Goal: Task Accomplishment & Management: Manage account settings

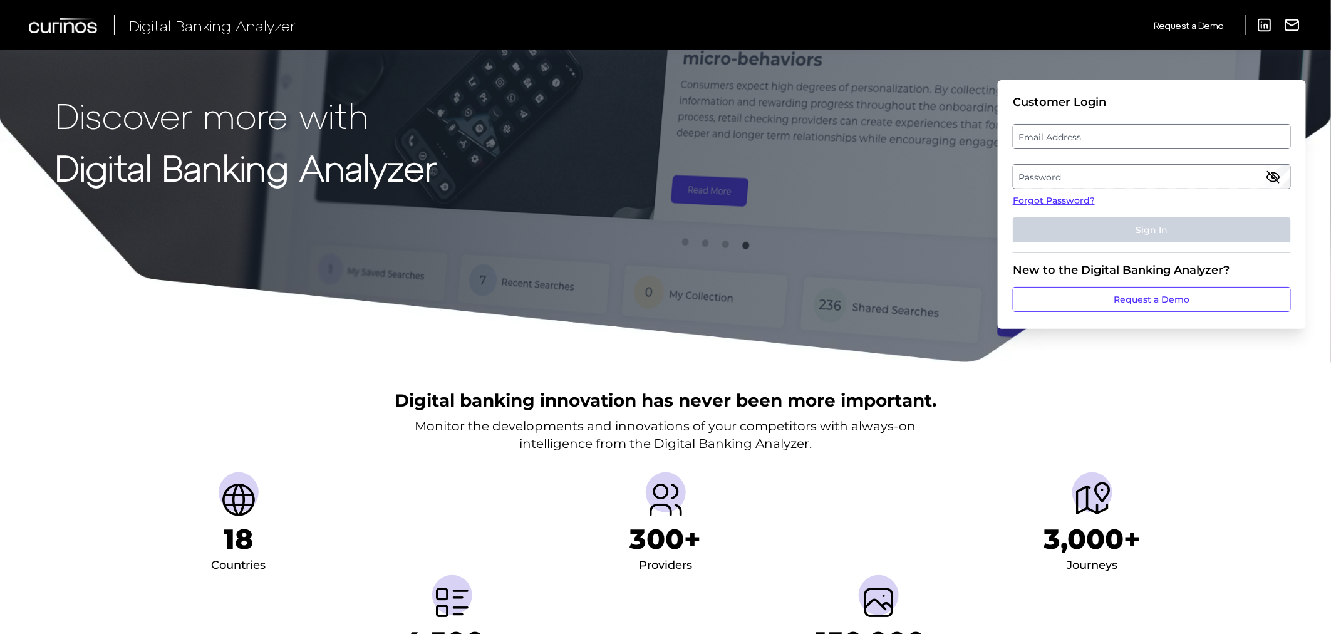
drag, startPoint x: 1056, startPoint y: 133, endPoint x: 1057, endPoint y: 142, distance: 9.5
click at [1057, 142] on label "Email Address" at bounding box center [1152, 136] width 276 height 23
click at [1057, 142] on input "email" at bounding box center [1152, 136] width 278 height 25
type input "erika_rolufs@navyfederal.org"
click at [1086, 167] on label "Password" at bounding box center [1152, 176] width 276 height 23
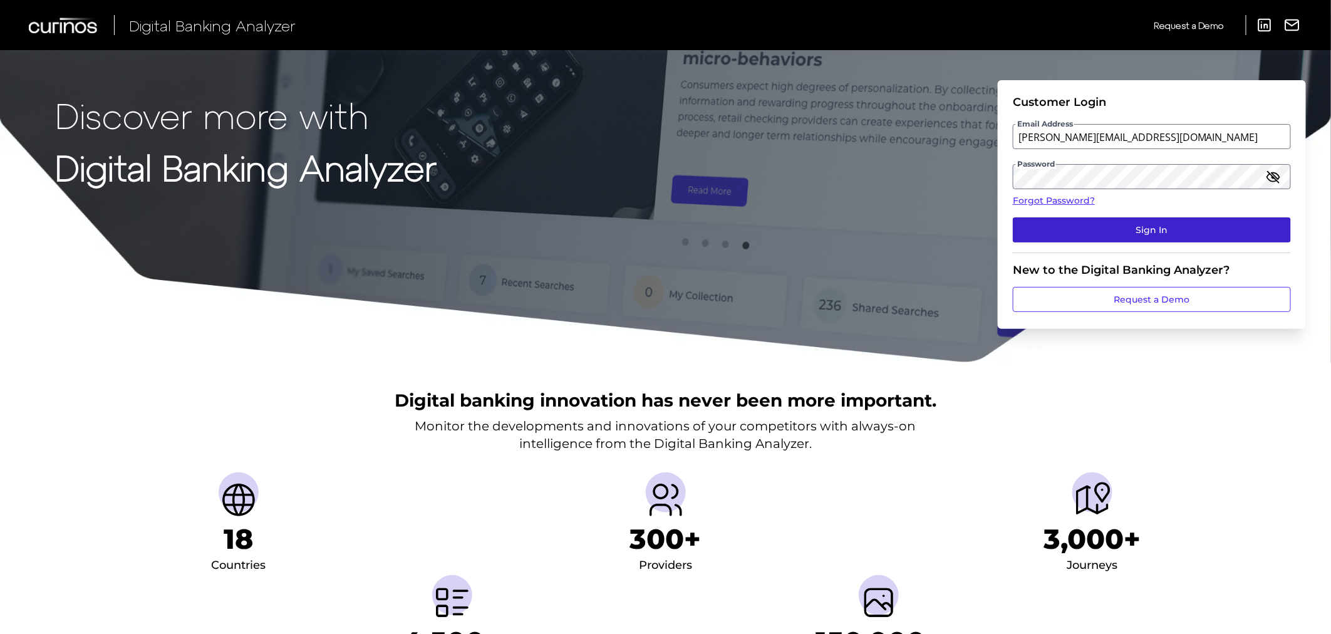
click at [1223, 234] on button "Sign In" at bounding box center [1152, 229] width 278 height 25
